Goal: Navigation & Orientation: Find specific page/section

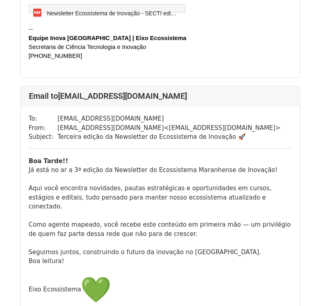
scroll to position [162, 0]
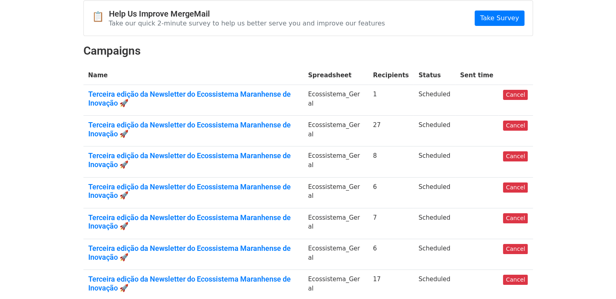
scroll to position [260, 0]
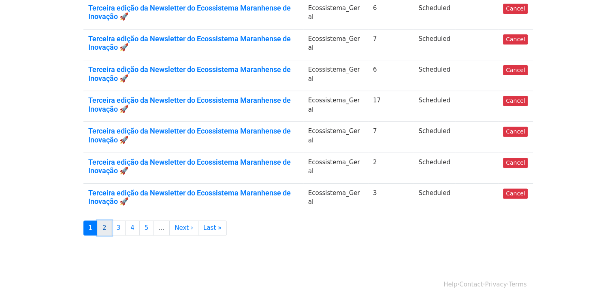
click at [100, 227] on link "2" at bounding box center [104, 228] width 15 height 15
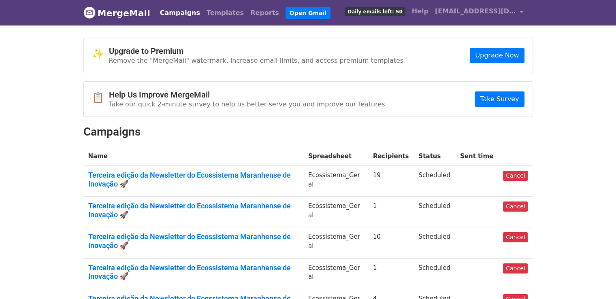
scroll to position [203, 0]
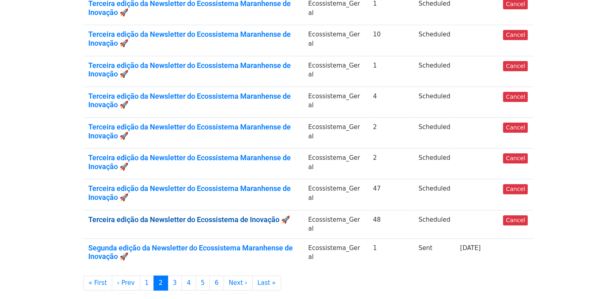
click at [174, 218] on link "Terceira edição da Newsletter do Ecossistema de Inovação 🚀" at bounding box center [193, 220] width 210 height 9
